Goal: Navigation & Orientation: Find specific page/section

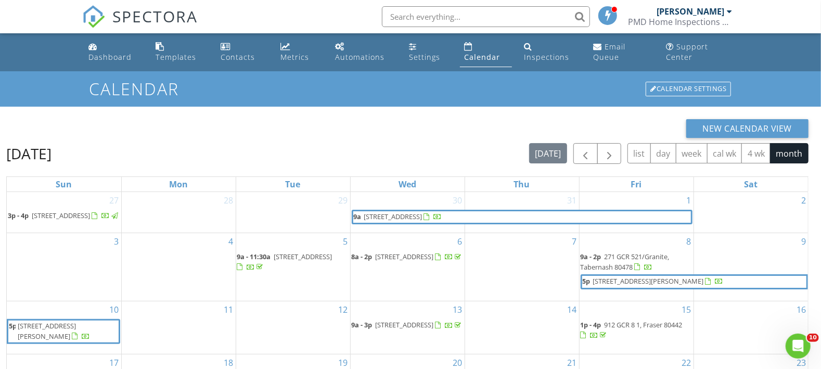
scroll to position [149, 0]
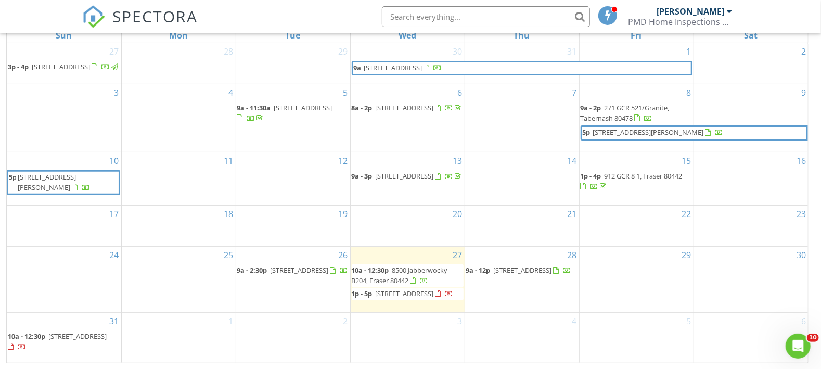
click at [540, 269] on span "490 Kings Crossing Rd 631 - 633, Winter Park 80482" at bounding box center [523, 269] width 58 height 9
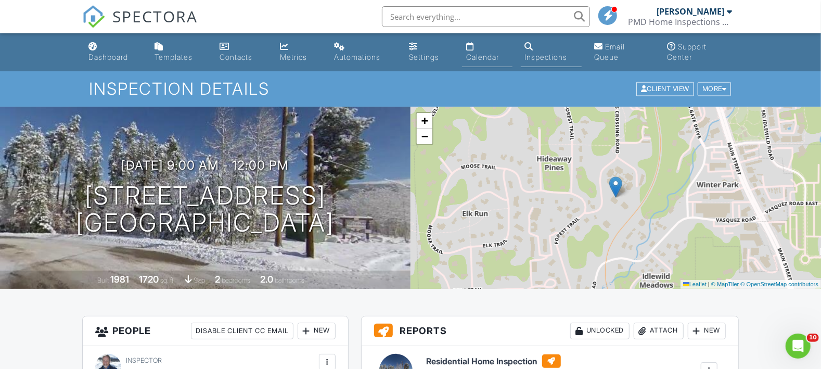
click at [486, 58] on div "Calendar" at bounding box center [482, 57] width 33 height 9
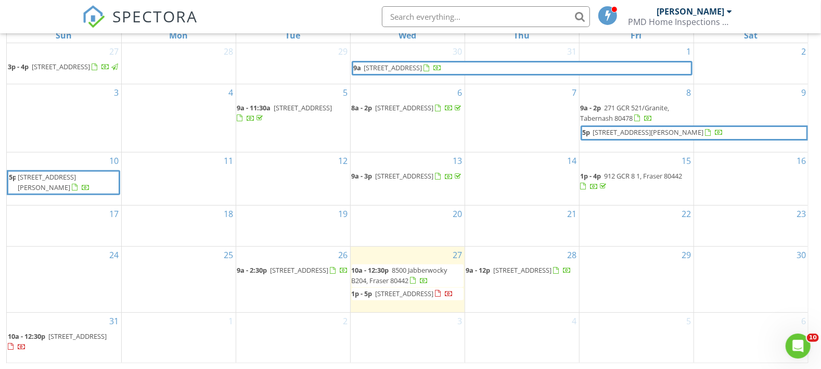
click at [277, 265] on span "603 Aster Dr , Tabernash 80478" at bounding box center [300, 269] width 58 height 9
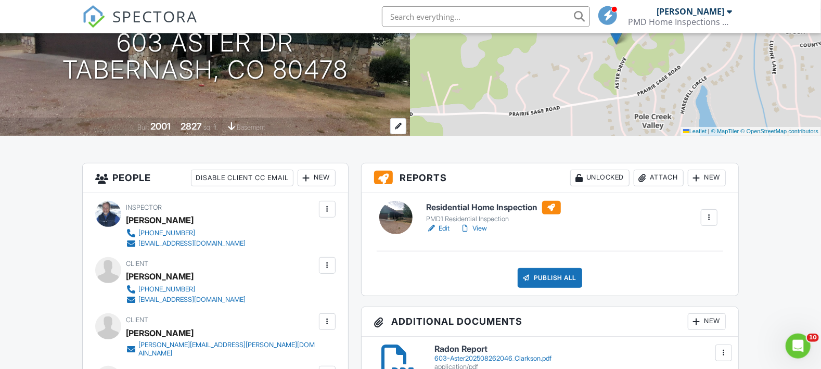
scroll to position [182, 0]
